Goal: Task Accomplishment & Management: Manage account settings

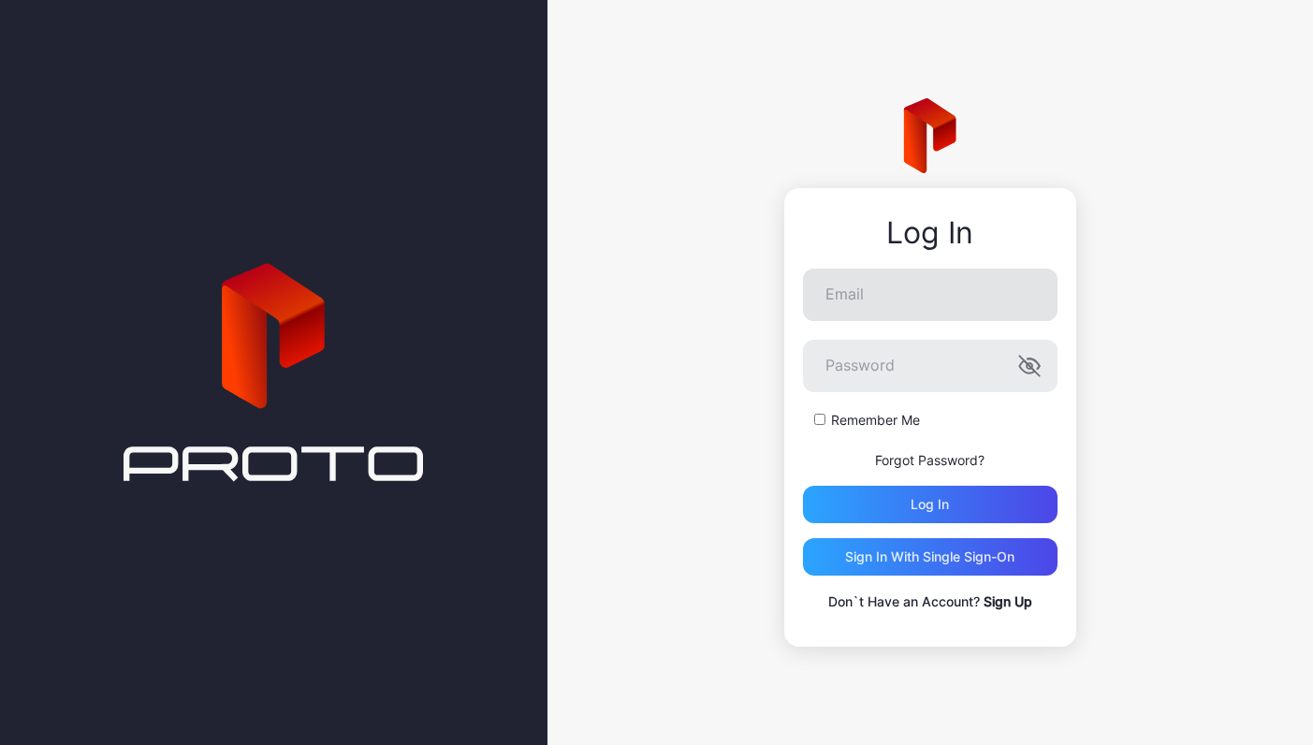
click at [924, 306] on input "Email" at bounding box center [930, 295] width 255 height 52
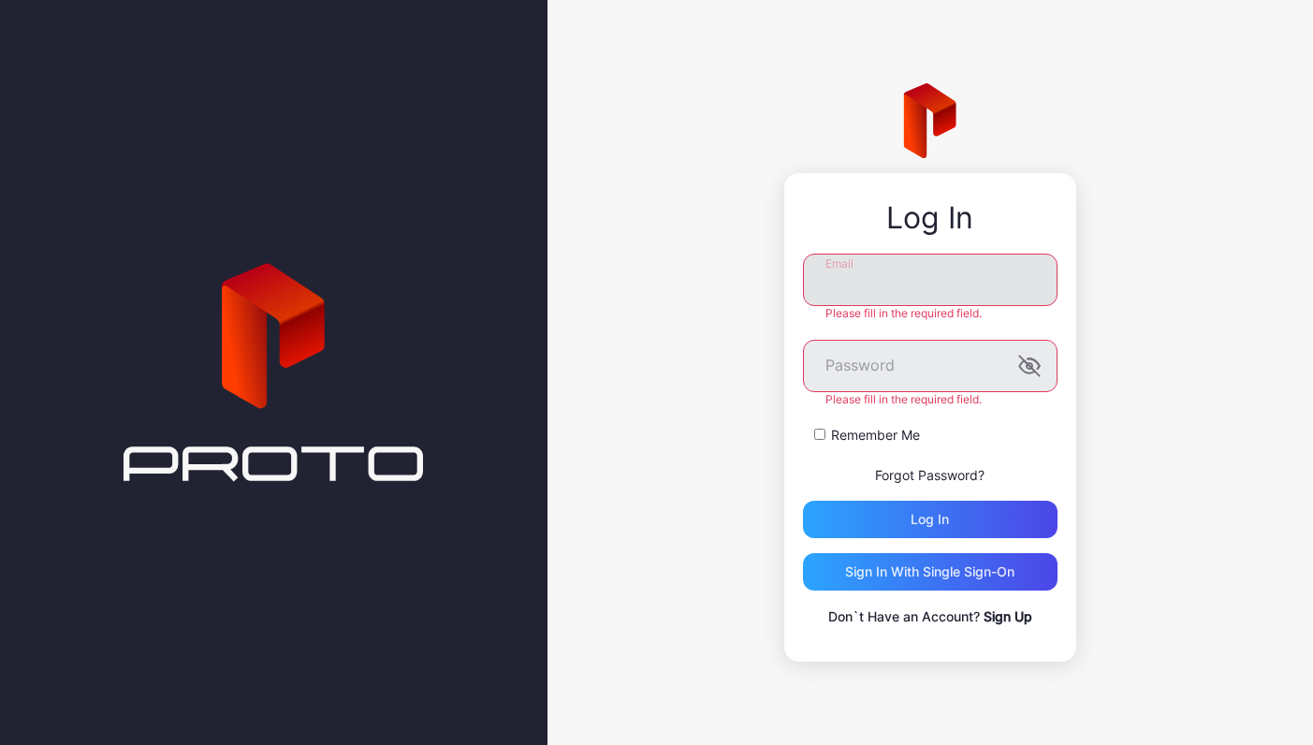
click at [938, 290] on input "Email" at bounding box center [930, 280] width 255 height 52
type input "**********"
click at [929, 504] on button "Log in" at bounding box center [930, 519] width 255 height 37
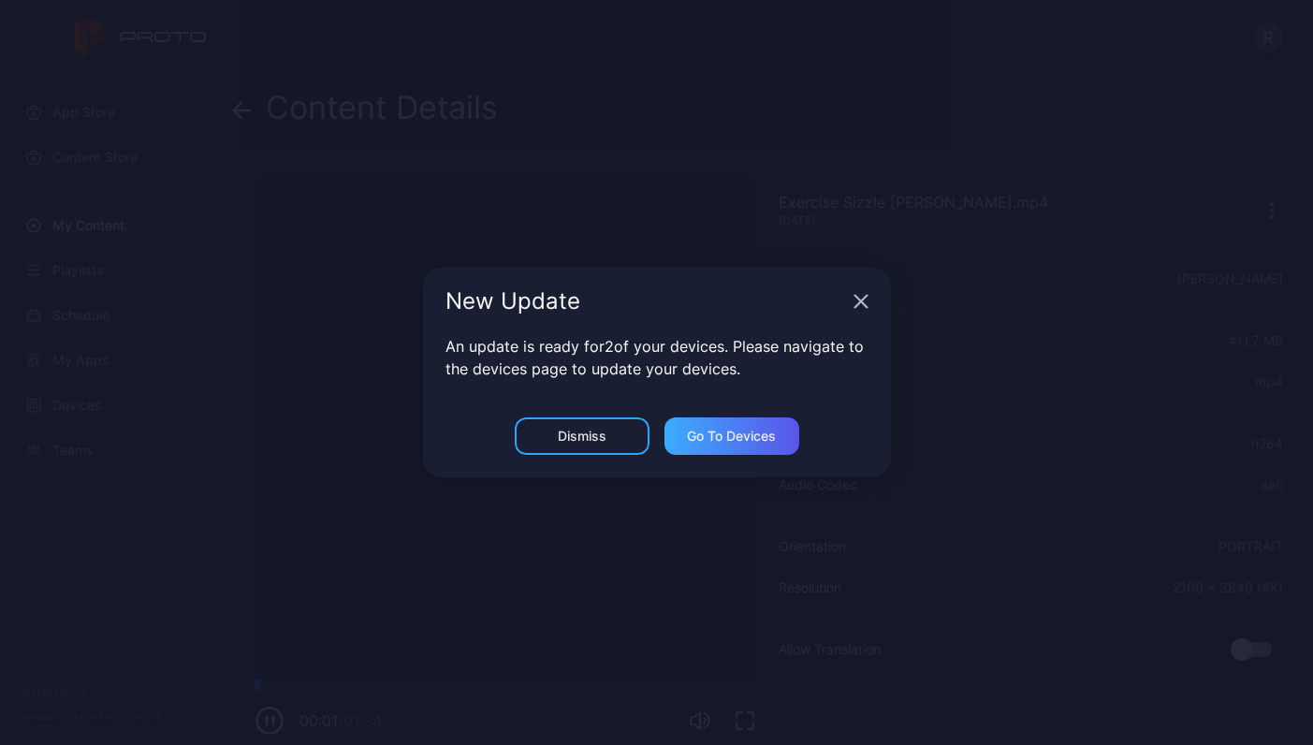
click at [703, 435] on div "Go to devices" at bounding box center [731, 436] width 89 height 15
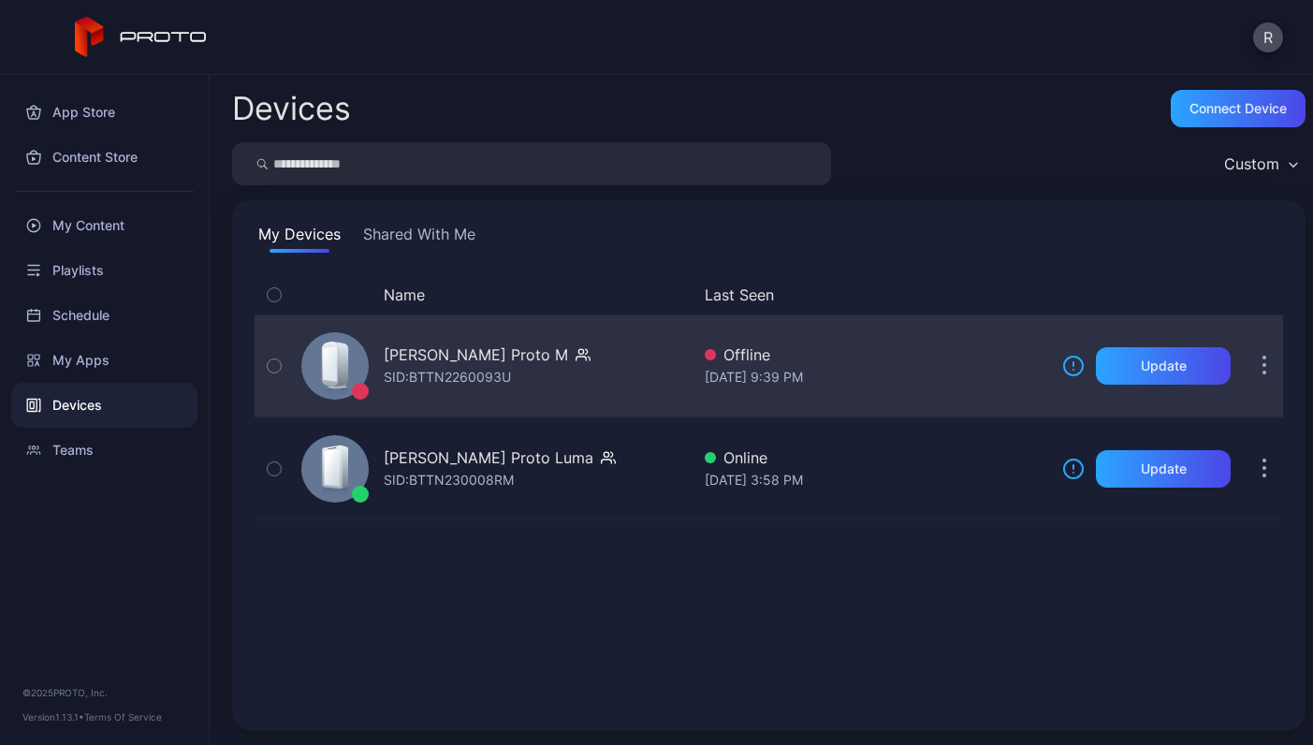
click at [447, 362] on div "[PERSON_NAME] Proto M" at bounding box center [476, 355] width 184 height 22
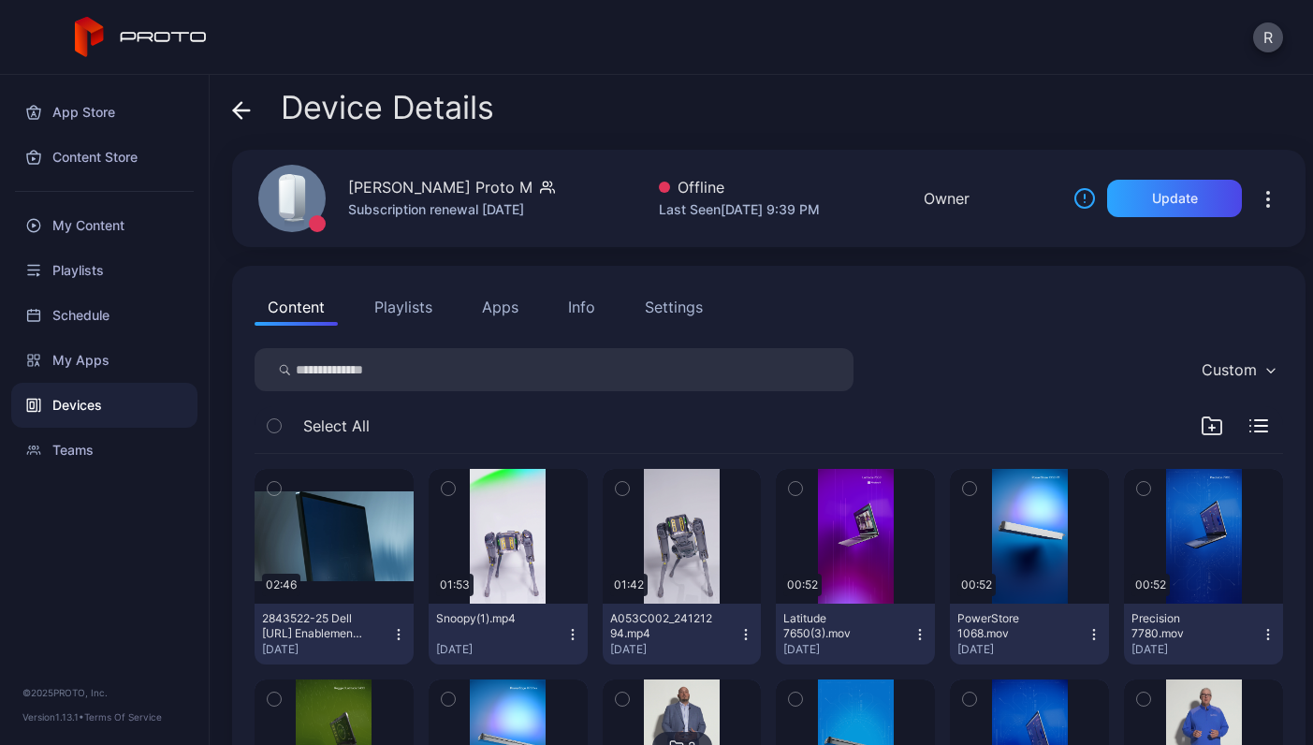
click at [454, 438] on div "Select All" at bounding box center [769, 430] width 1029 height 48
click at [1209, 428] on icon "button" at bounding box center [1212, 428] width 6 height 0
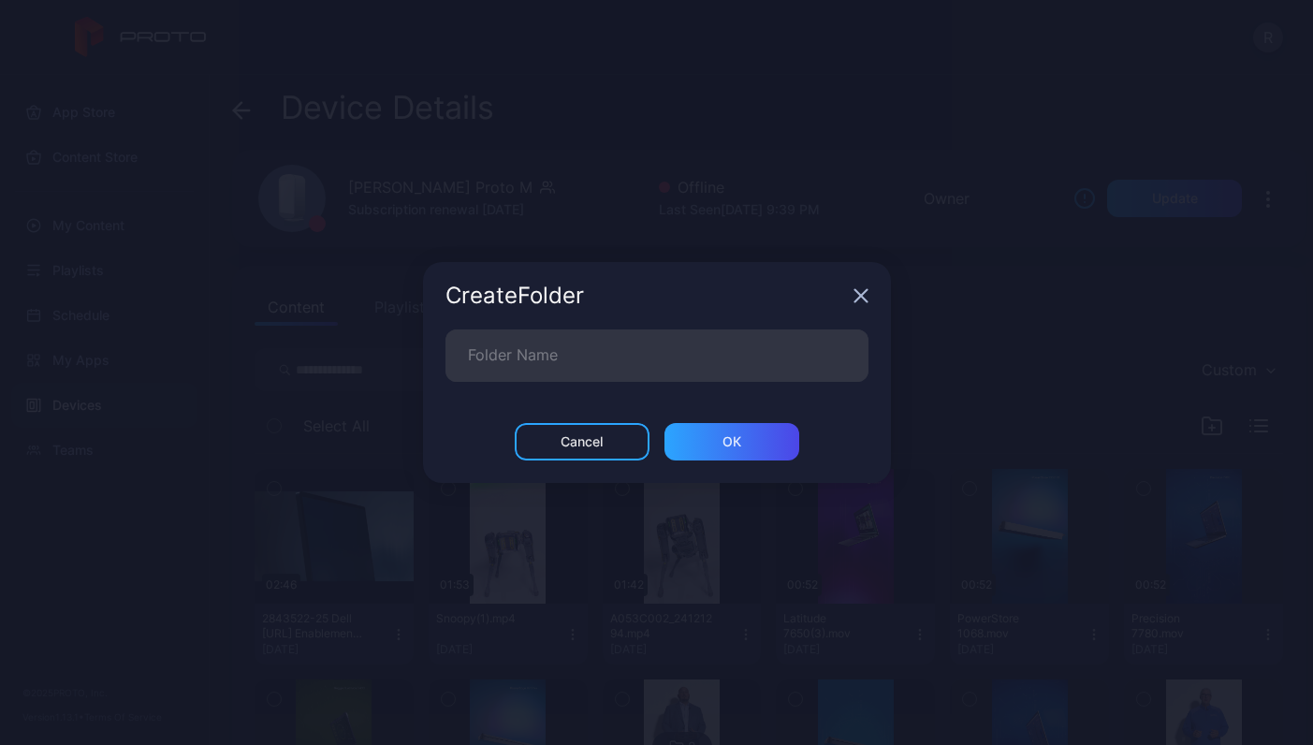
click at [853, 303] on div "Create Folder" at bounding box center [657, 295] width 468 height 67
click at [866, 299] on icon "button" at bounding box center [861, 295] width 15 height 15
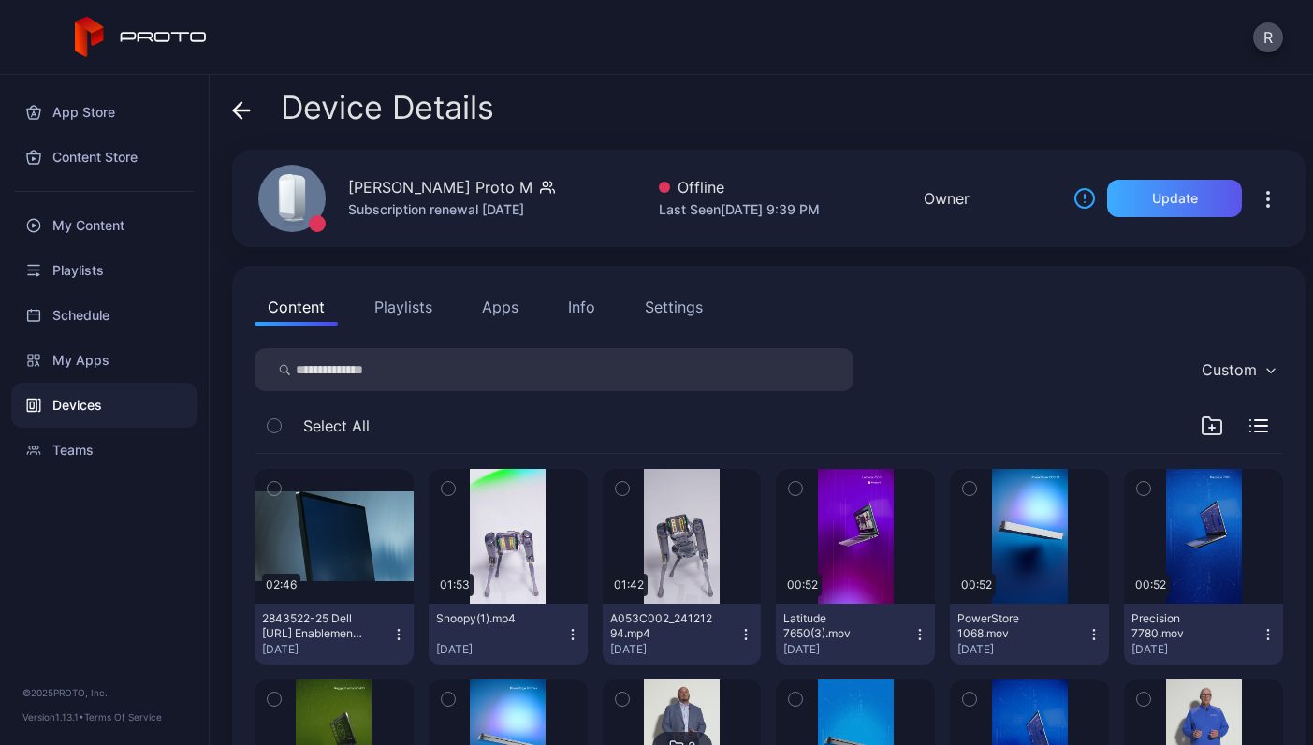
click at [1157, 199] on div "Update" at bounding box center [1175, 198] width 46 height 15
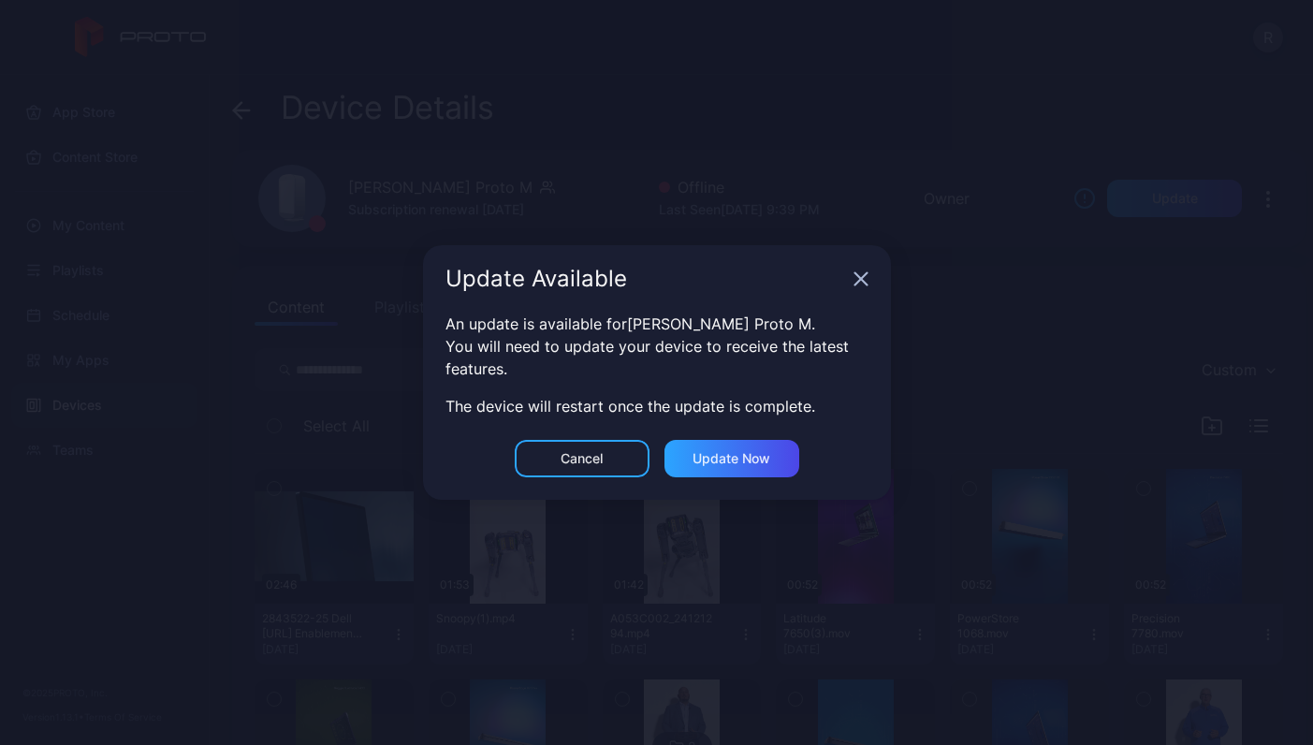
click at [855, 279] on icon "button" at bounding box center [861, 278] width 15 height 15
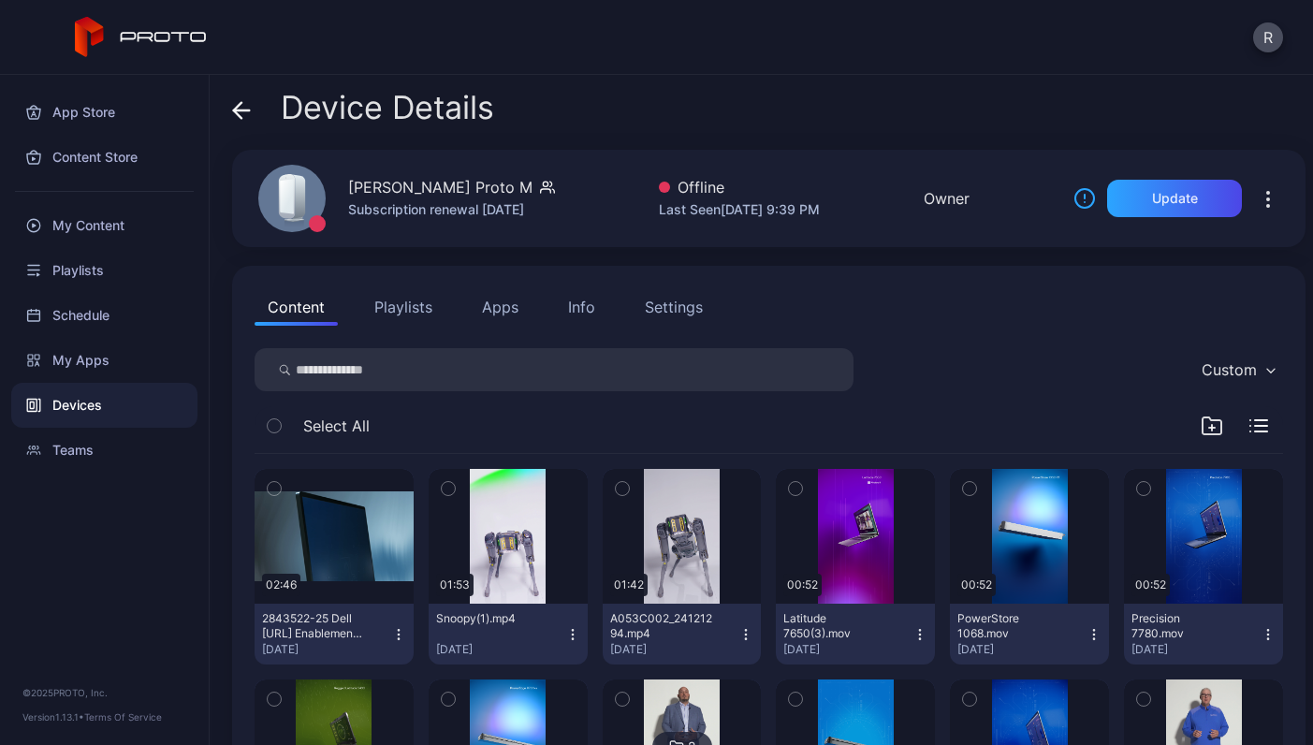
click at [1201, 423] on icon "button" at bounding box center [1212, 426] width 22 height 22
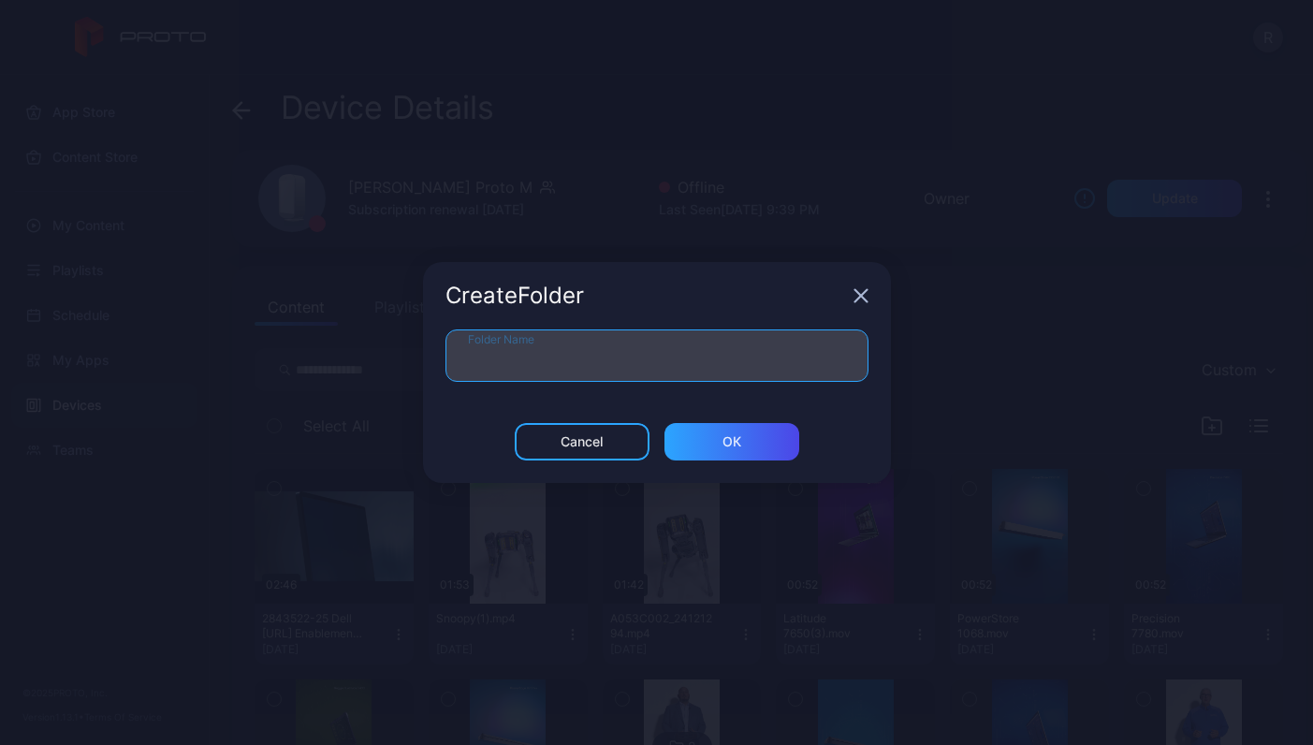
click at [769, 361] on input "Folder Name" at bounding box center [657, 355] width 423 height 52
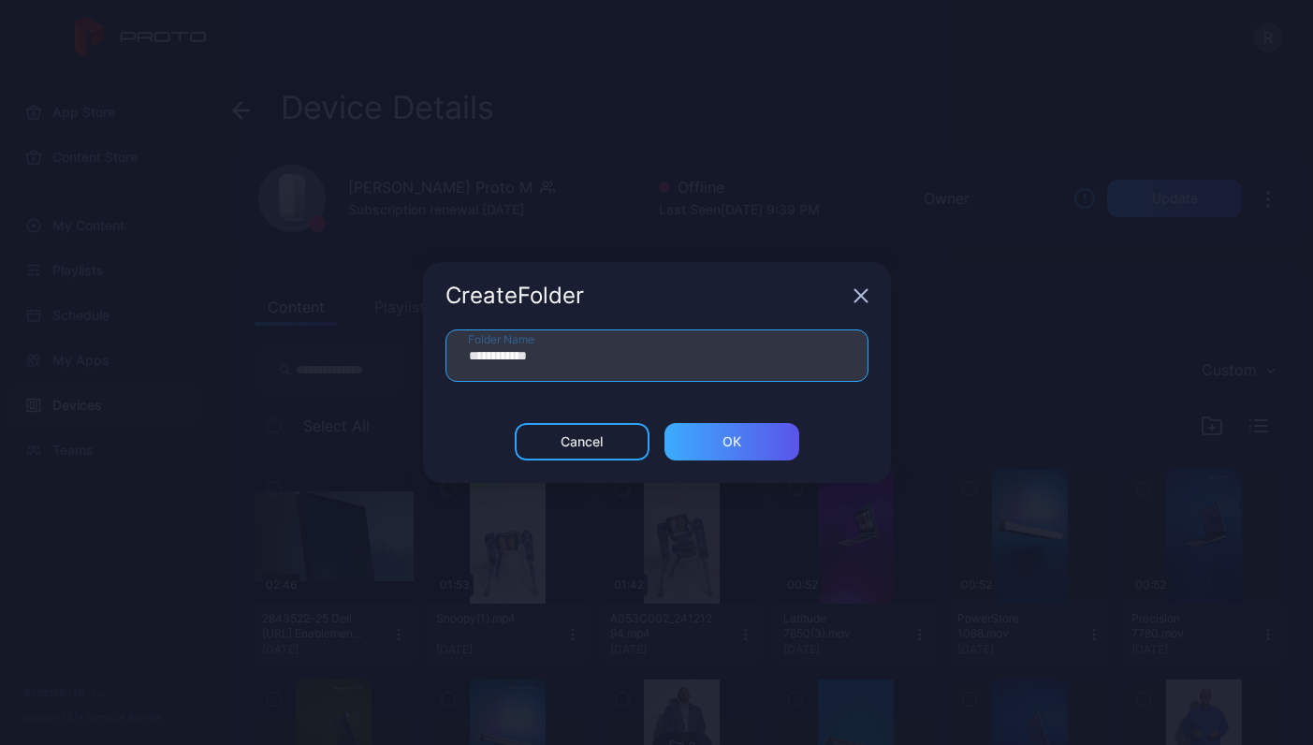
type input "**********"
click at [733, 446] on div "ОК" at bounding box center [732, 441] width 19 height 15
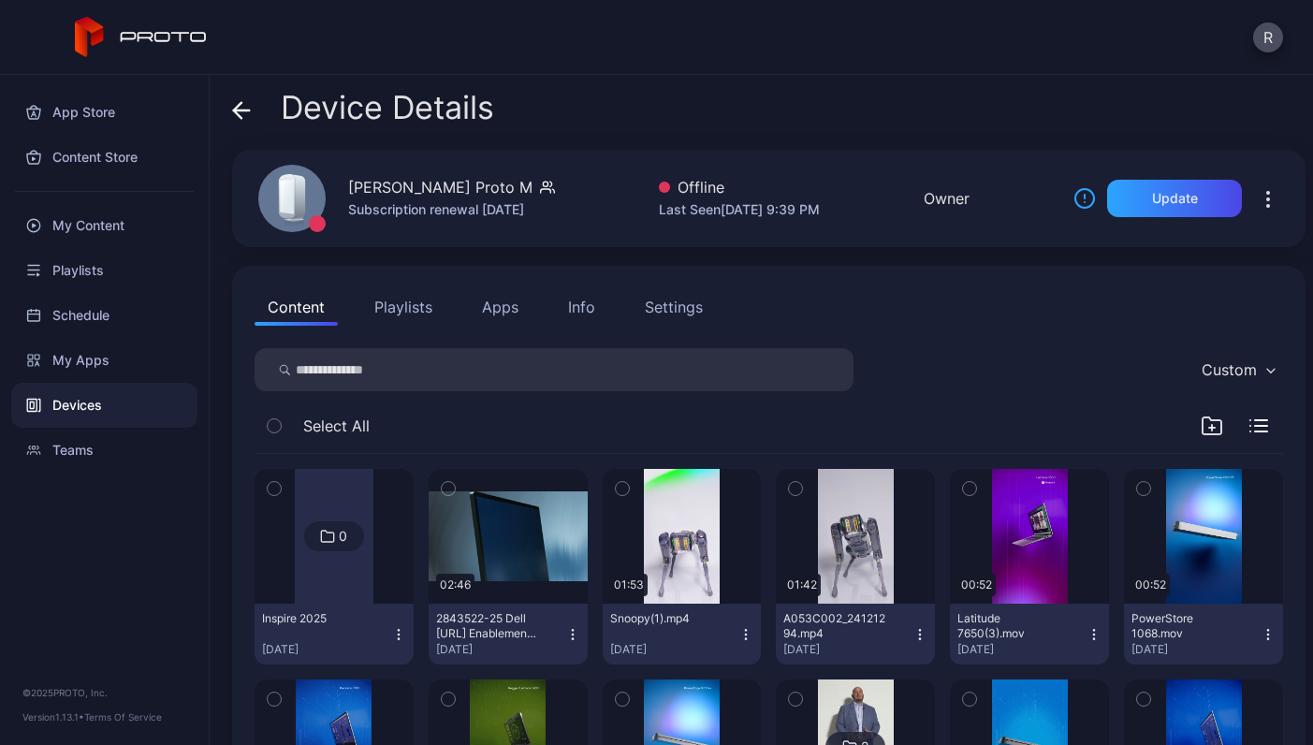
click at [329, 563] on div at bounding box center [334, 536] width 79 height 135
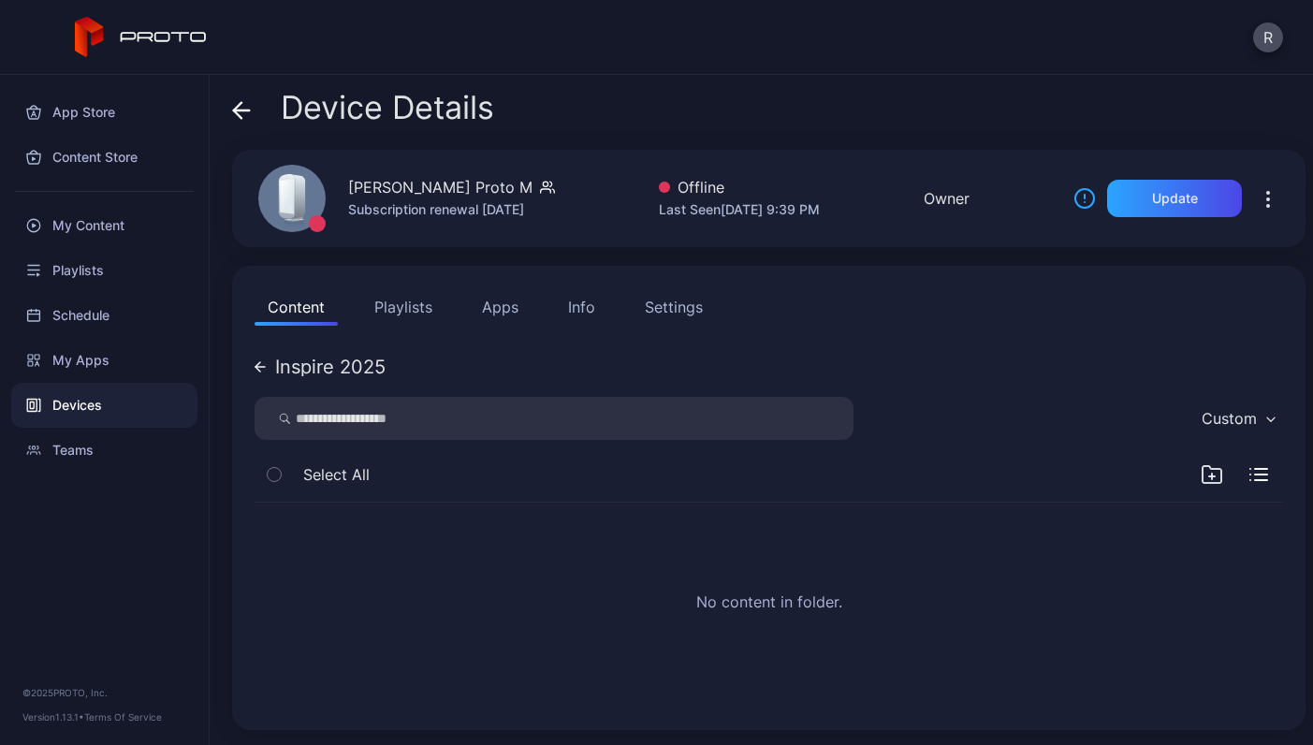
click at [673, 621] on div "No content in folder." at bounding box center [769, 605] width 1059 height 235
click at [1252, 464] on div "Select All" at bounding box center [769, 479] width 1029 height 48
click at [1250, 477] on icon "button" at bounding box center [1259, 474] width 19 height 13
click at [1047, 599] on div "No content in folder." at bounding box center [769, 605] width 1059 height 235
click at [241, 114] on icon at bounding box center [241, 110] width 19 height 19
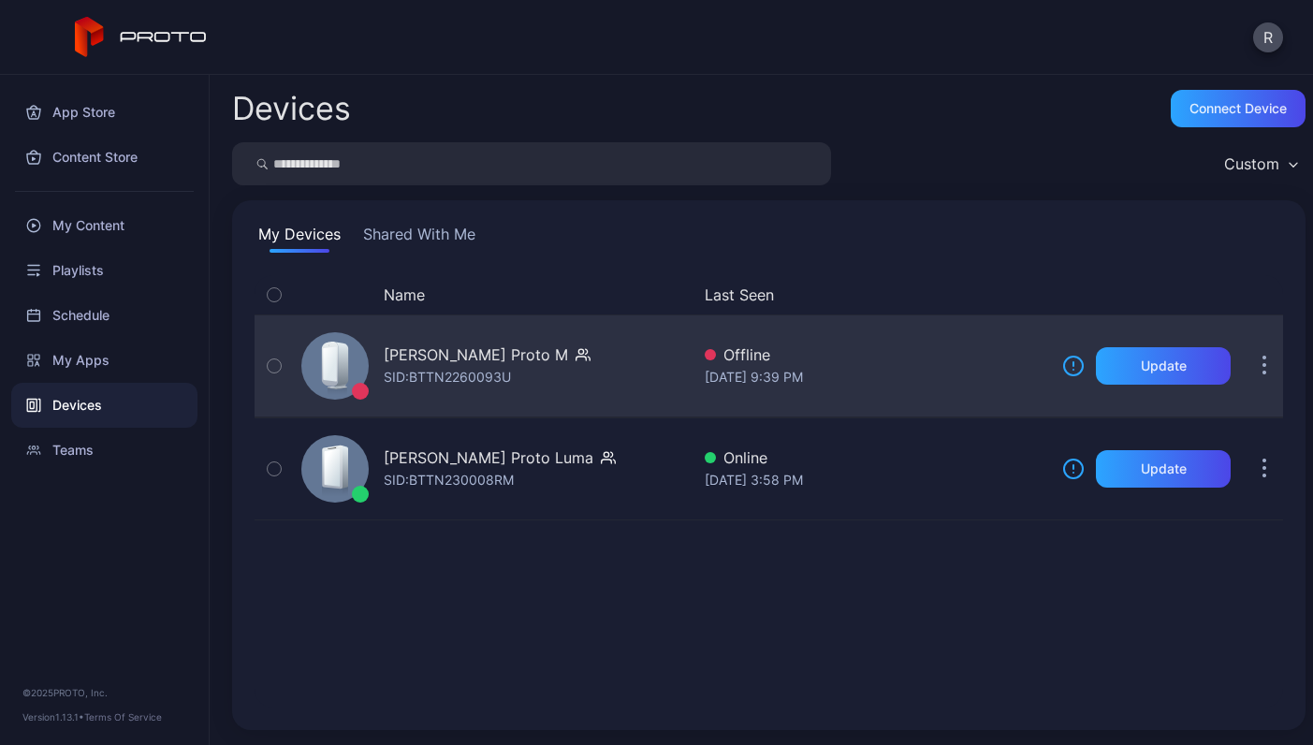
click at [467, 358] on div "[PERSON_NAME] Proto M" at bounding box center [476, 355] width 184 height 22
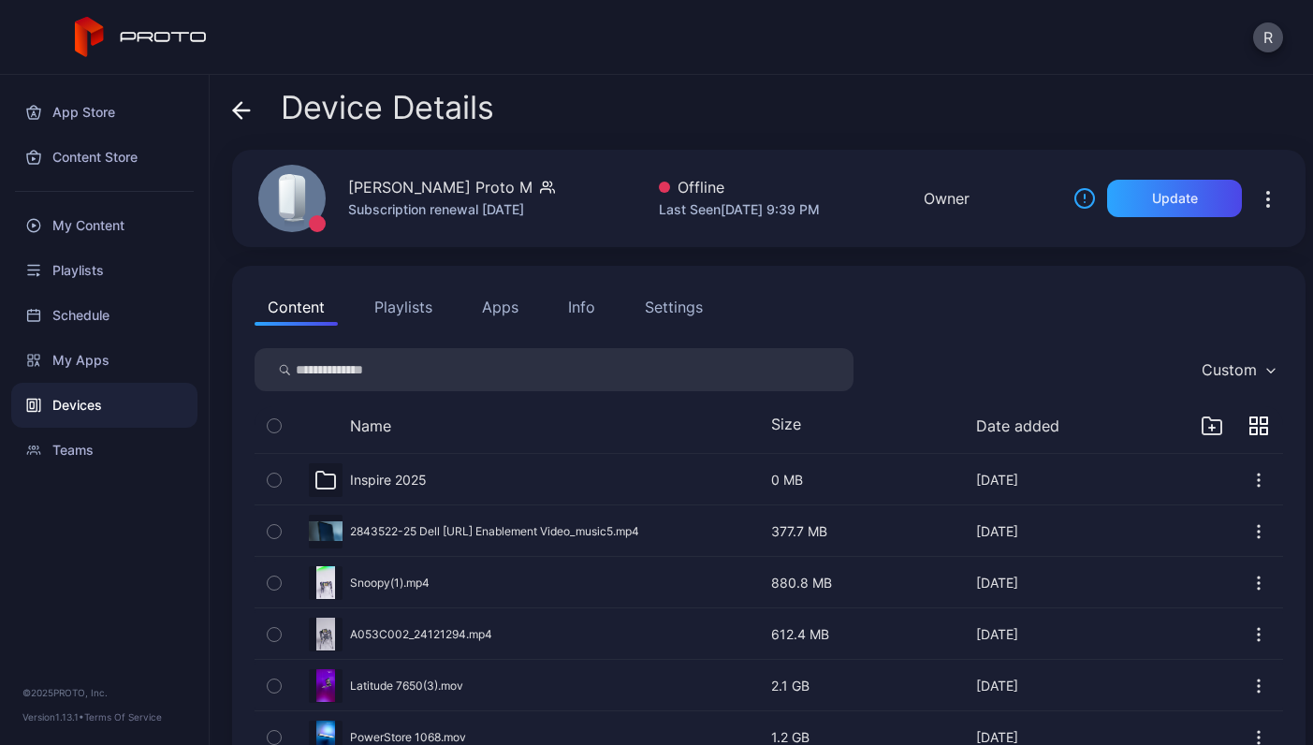
click at [278, 483] on icon "button" at bounding box center [274, 480] width 13 height 21
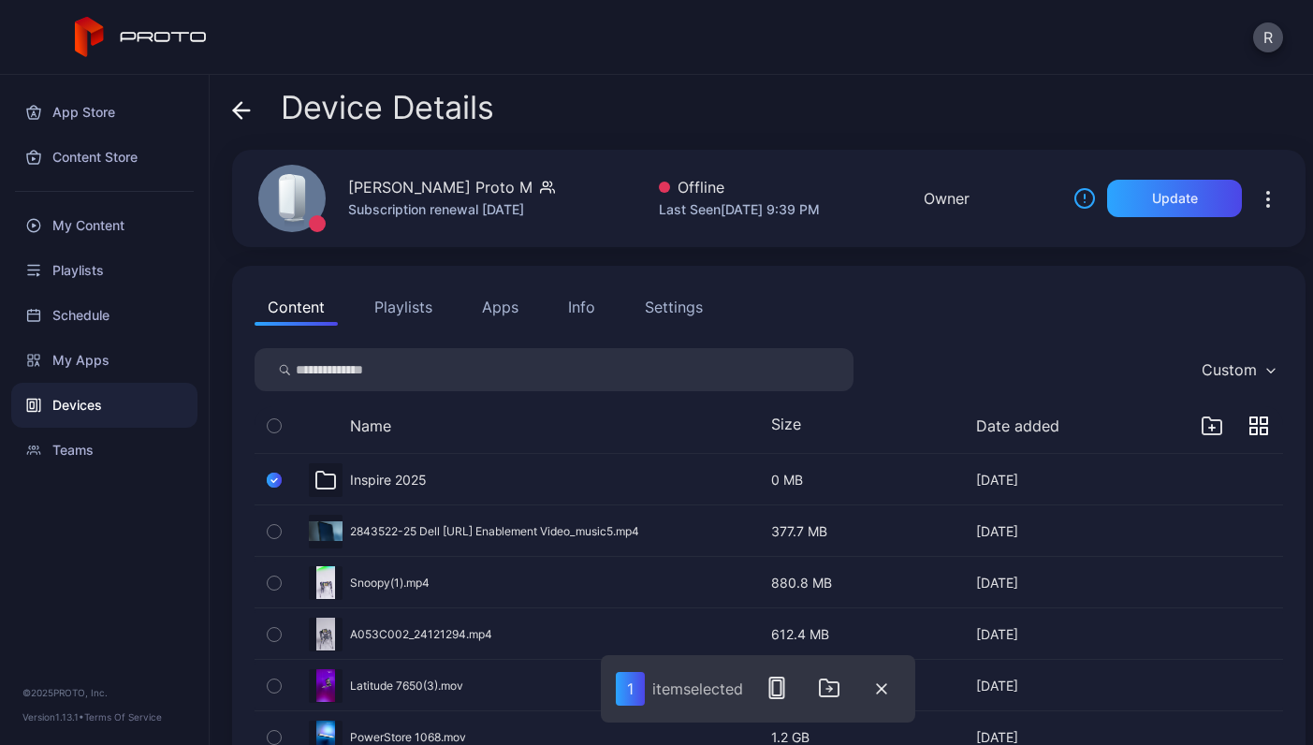
click at [441, 465] on div "Inspire [DATE], 2025" at bounding box center [467, 480] width 346 height 34
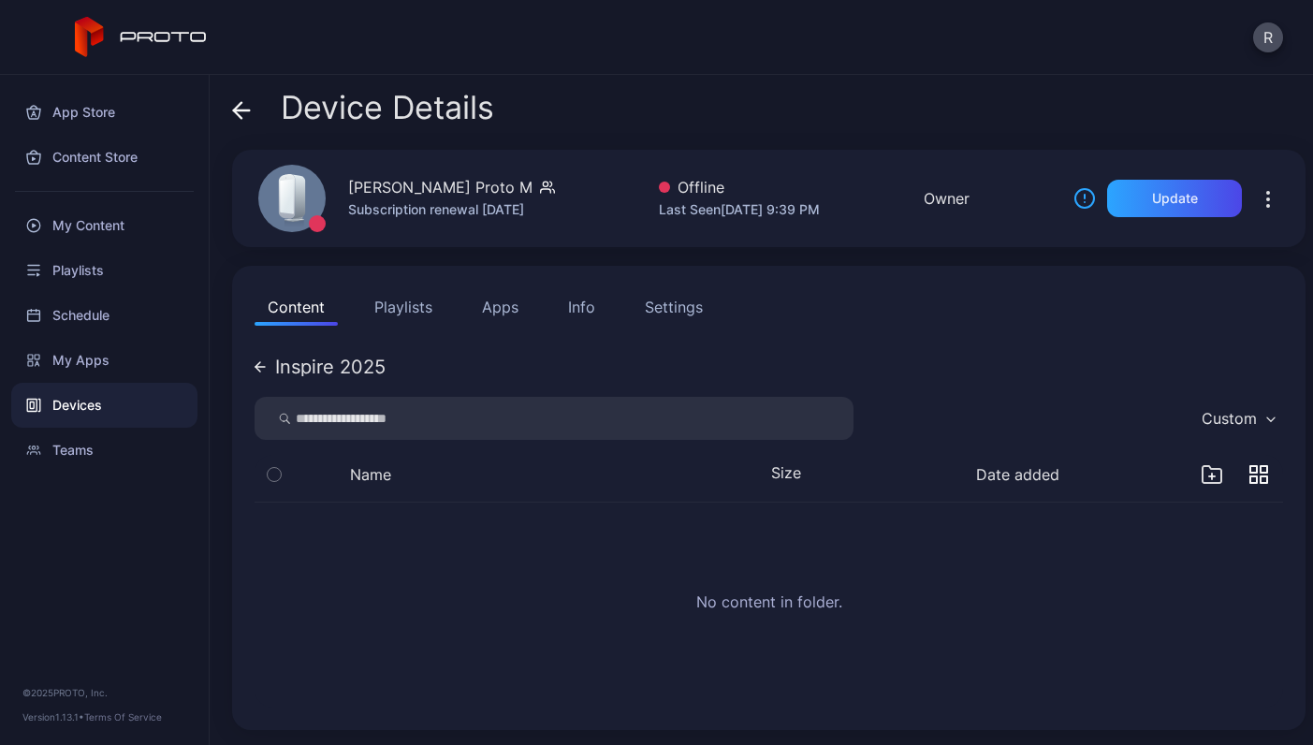
click at [1253, 185] on button "button" at bounding box center [1268, 198] width 30 height 37
click at [950, 344] on div "Content Playlists Apps Info Settings Inspire 2025 Custom Name Size Date added N…" at bounding box center [769, 498] width 1074 height 464
click at [1209, 476] on icon "button" at bounding box center [1212, 476] width 6 height 0
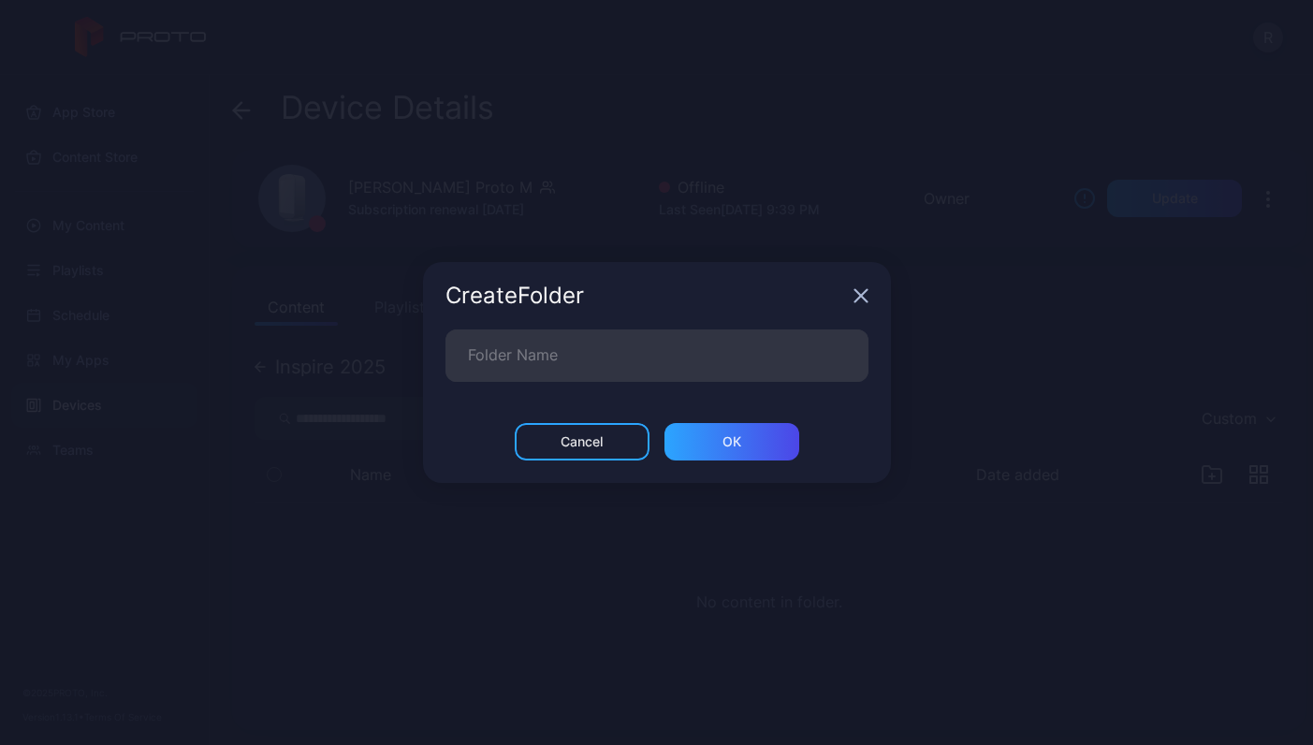
click at [604, 435] on div "Cancel" at bounding box center [582, 441] width 135 height 37
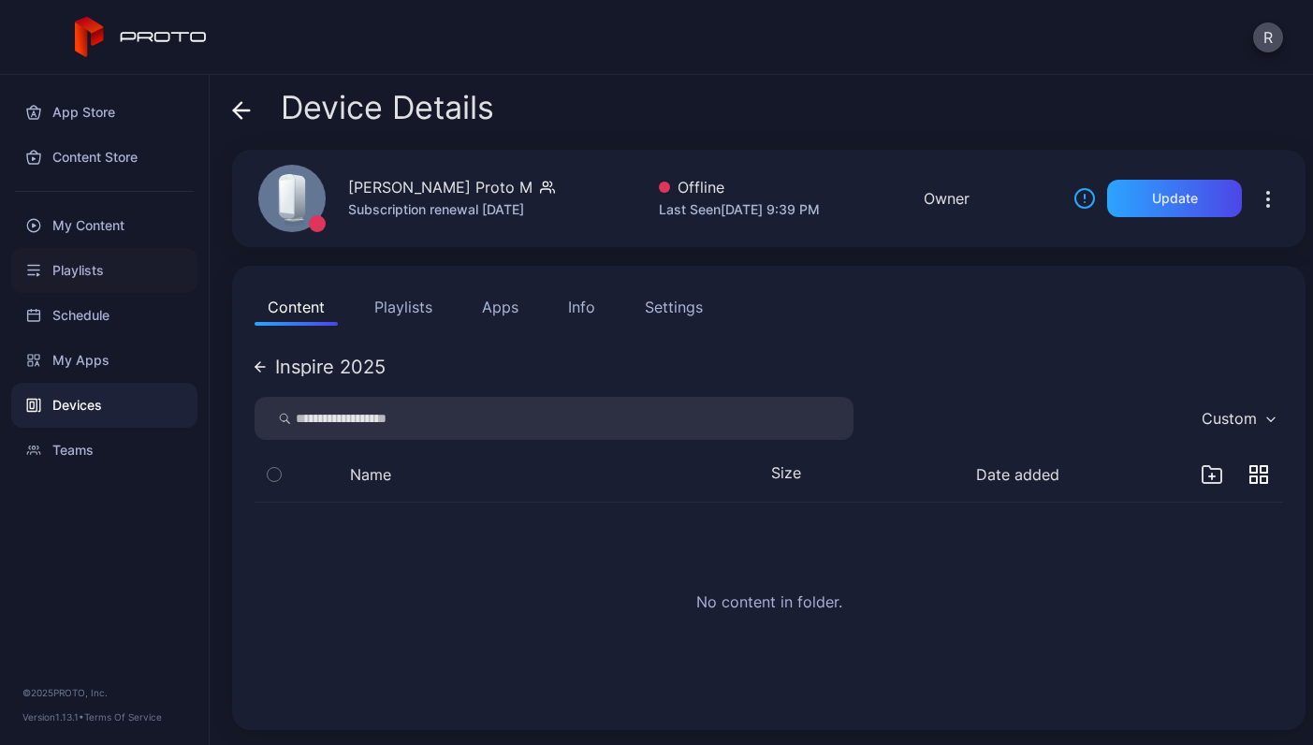
click at [93, 264] on div "Playlists" at bounding box center [104, 270] width 186 height 45
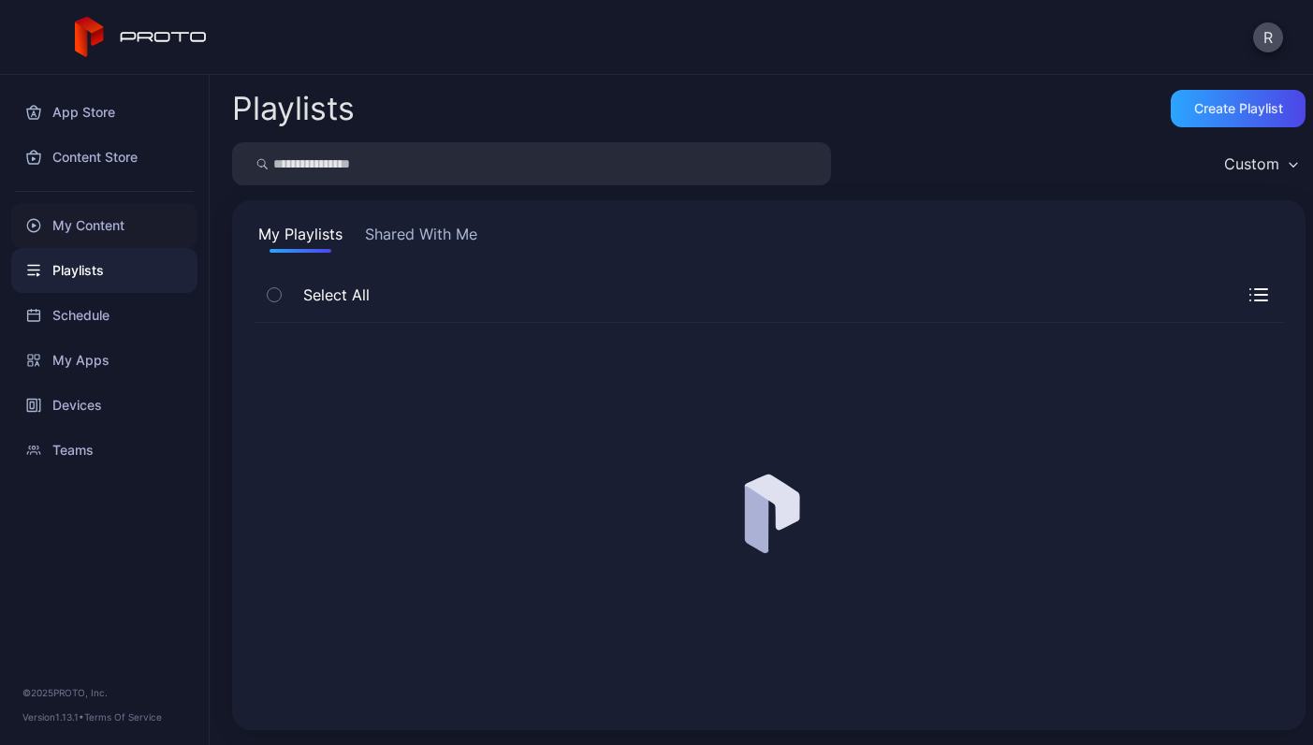
click at [89, 232] on div "My Content" at bounding box center [104, 225] width 186 height 45
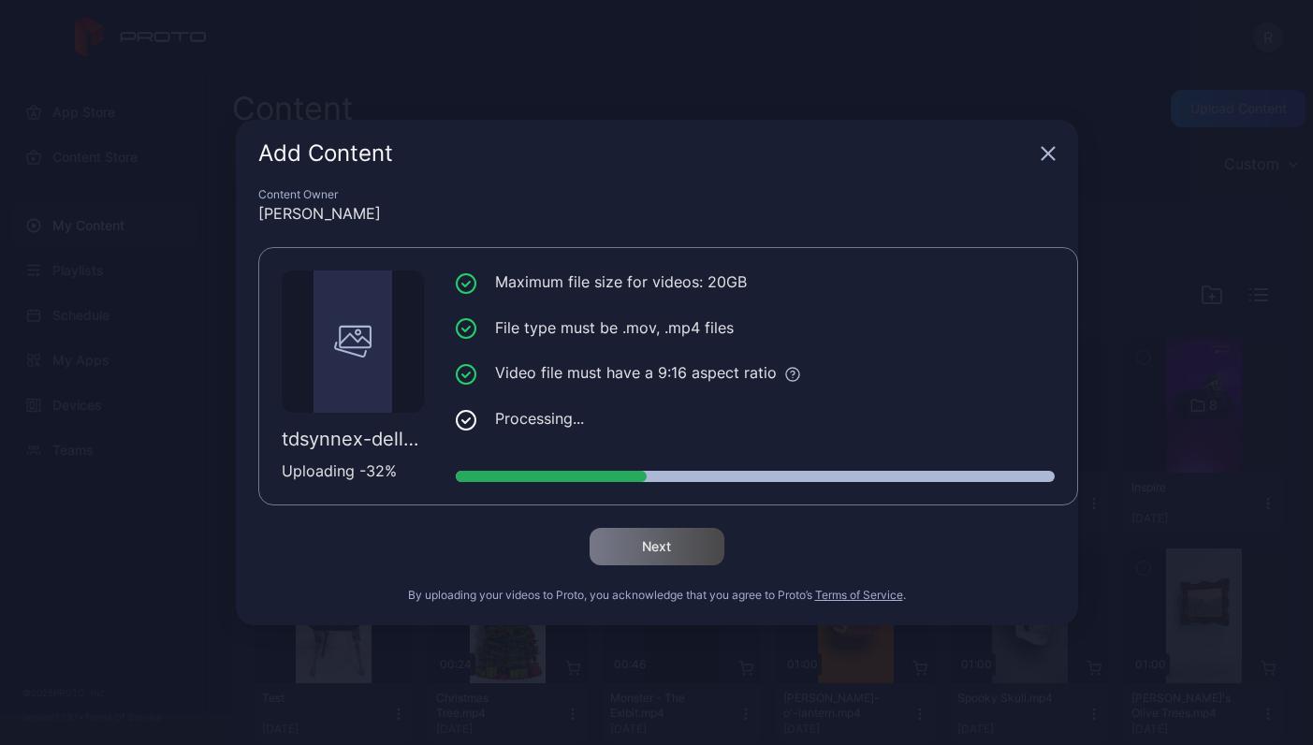
click at [930, 327] on li "File type must be .mov, .mp4 files" at bounding box center [755, 327] width 599 height 23
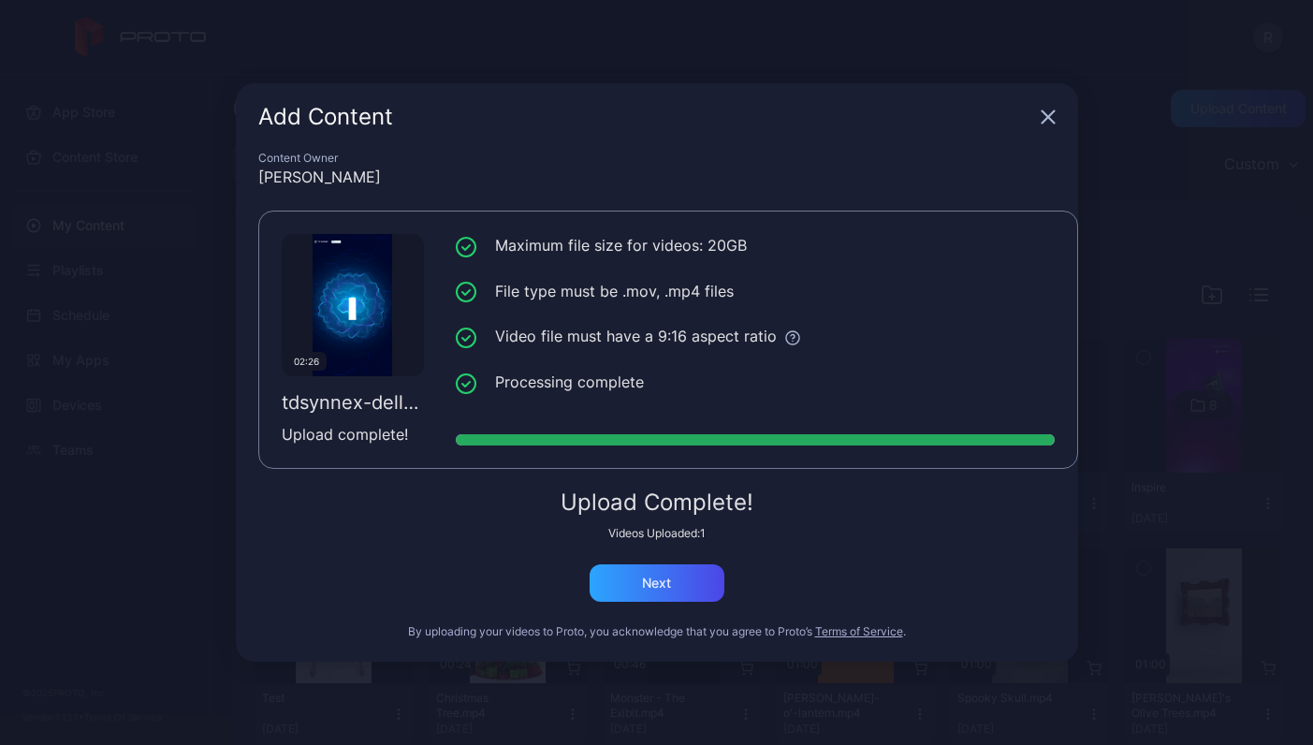
click at [1048, 119] on icon "button" at bounding box center [1048, 117] width 12 height 12
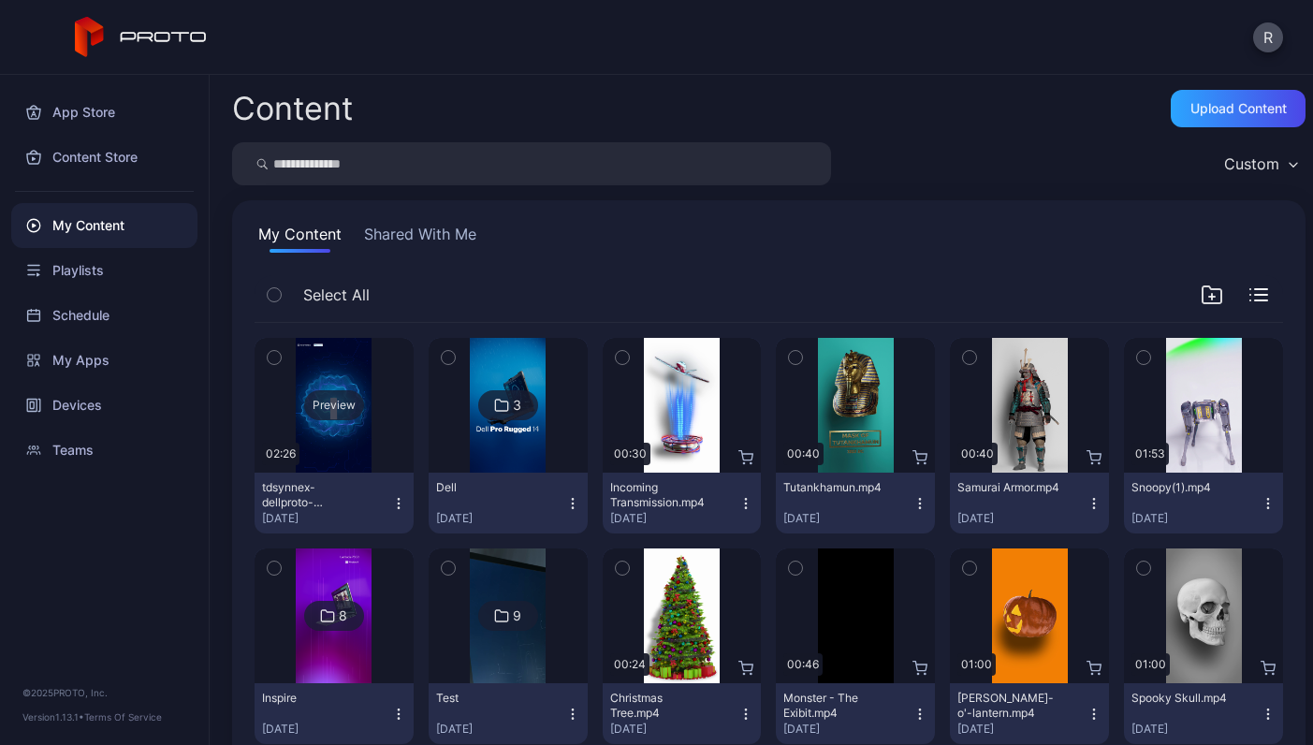
click at [391, 400] on div "Preview" at bounding box center [334, 405] width 159 height 135
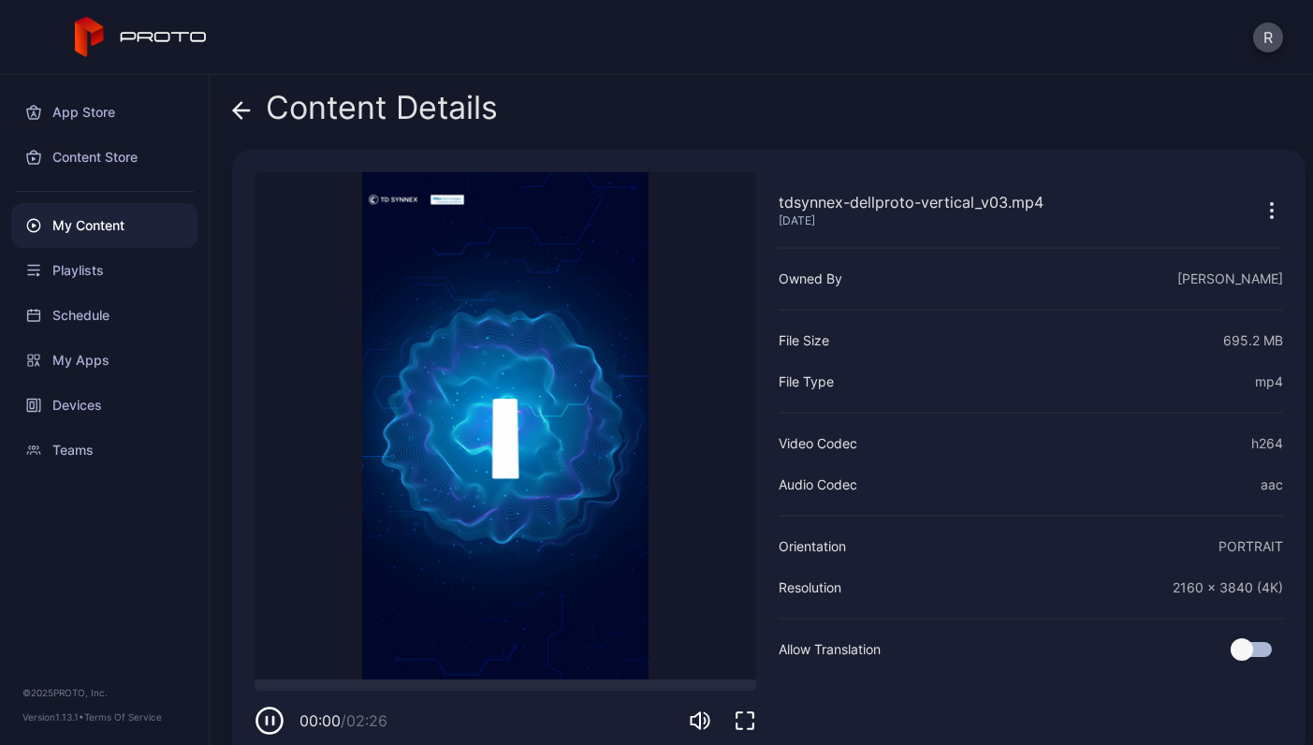
scroll to position [28, 0]
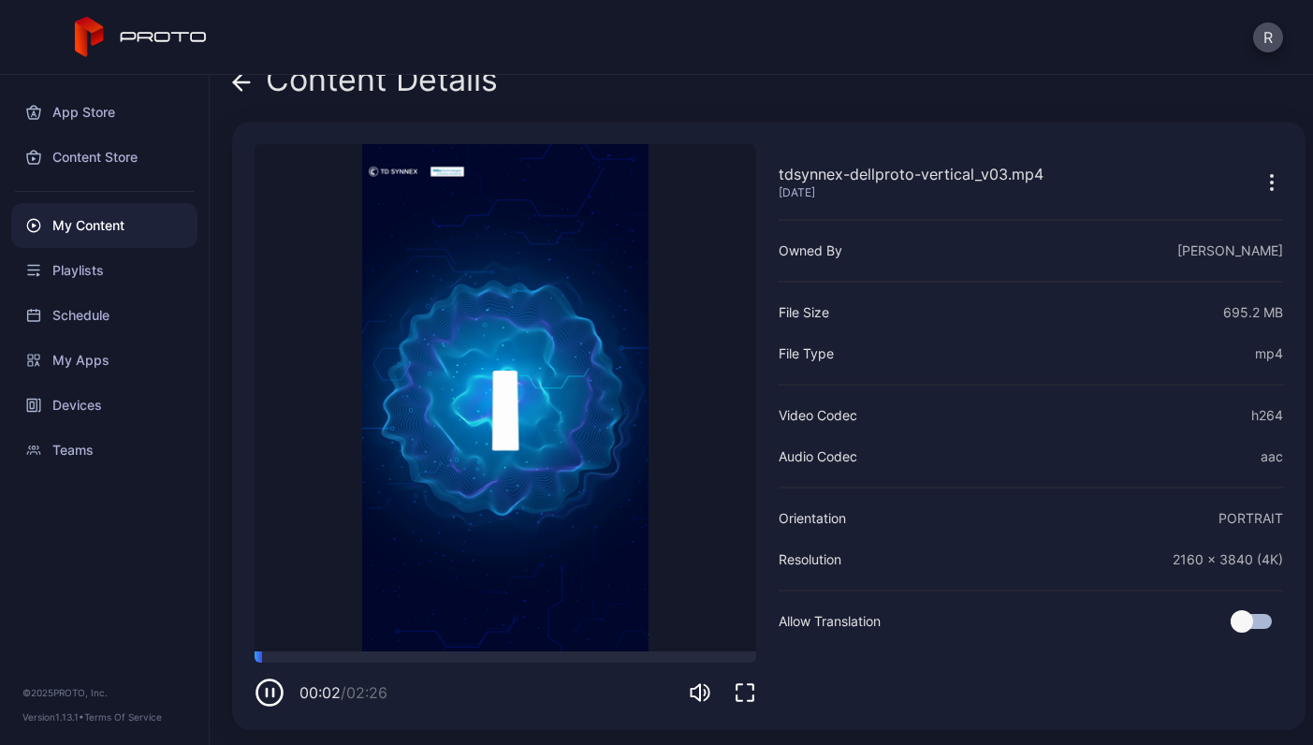
click at [511, 419] on video "Sorry, your browser doesn‘t support embedded videos" at bounding box center [506, 397] width 502 height 507
click at [504, 398] on video "Sorry, your browser doesn‘t support embedded videos" at bounding box center [506, 397] width 502 height 507
click at [271, 695] on icon "button" at bounding box center [270, 693] width 30 height 30
